Goal: Transaction & Acquisition: Purchase product/service

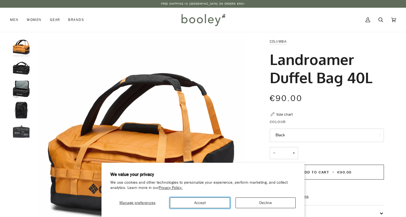
click at [218, 203] on button "Accept" at bounding box center [200, 203] width 60 height 11
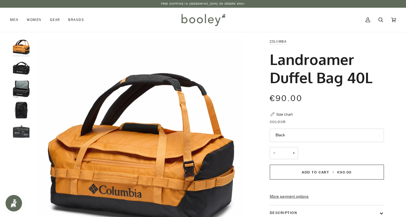
click at [285, 137] on button "Black" at bounding box center [327, 136] width 114 height 14
click at [285, 163] on span "Black" at bounding box center [280, 162] width 9 height 5
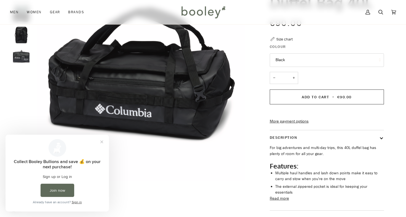
scroll to position [75, 0]
click at [103, 143] on button "Close prompt" at bounding box center [102, 142] width 10 height 10
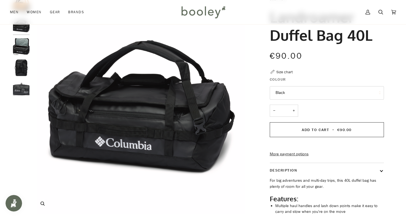
scroll to position [42, 0]
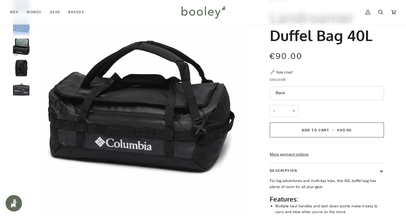
drag, startPoint x: 11, startPoint y: 76, endPoint x: 15, endPoint y: 55, distance: 21.7
click at [15, 55] on div "Zoom Zoom" at bounding box center [203, 133] width 400 height 274
click at [18, 47] on img "Columbia Landroamer Duffel Bag 40L Black - Booley Galway" at bounding box center [21, 47] width 17 height 17
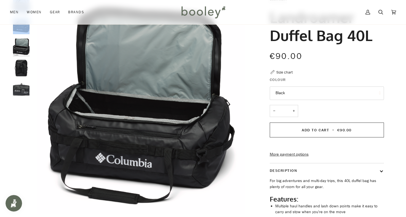
click at [25, 65] on img "Columbia Landroamer Duffel Bag 40L Black - Booley Galway" at bounding box center [21, 68] width 17 height 17
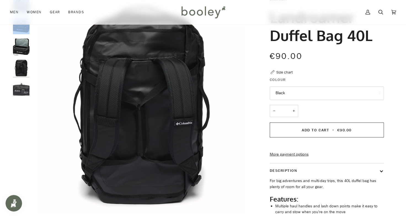
click at [24, 91] on img "Columbia Landroamer Duffel Bag 40L Black - Booley Galway" at bounding box center [21, 89] width 17 height 17
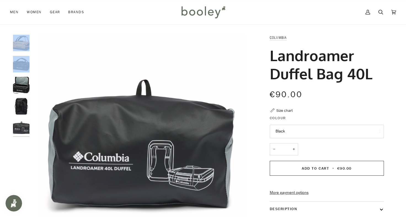
scroll to position [4, 0]
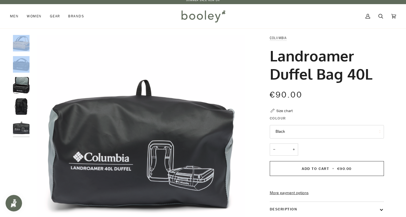
click at [19, 83] on img "Columbia Landroamer Duffel Bag 40L Black - Booley Galway" at bounding box center [21, 85] width 17 height 17
